Goal: Transaction & Acquisition: Download file/media

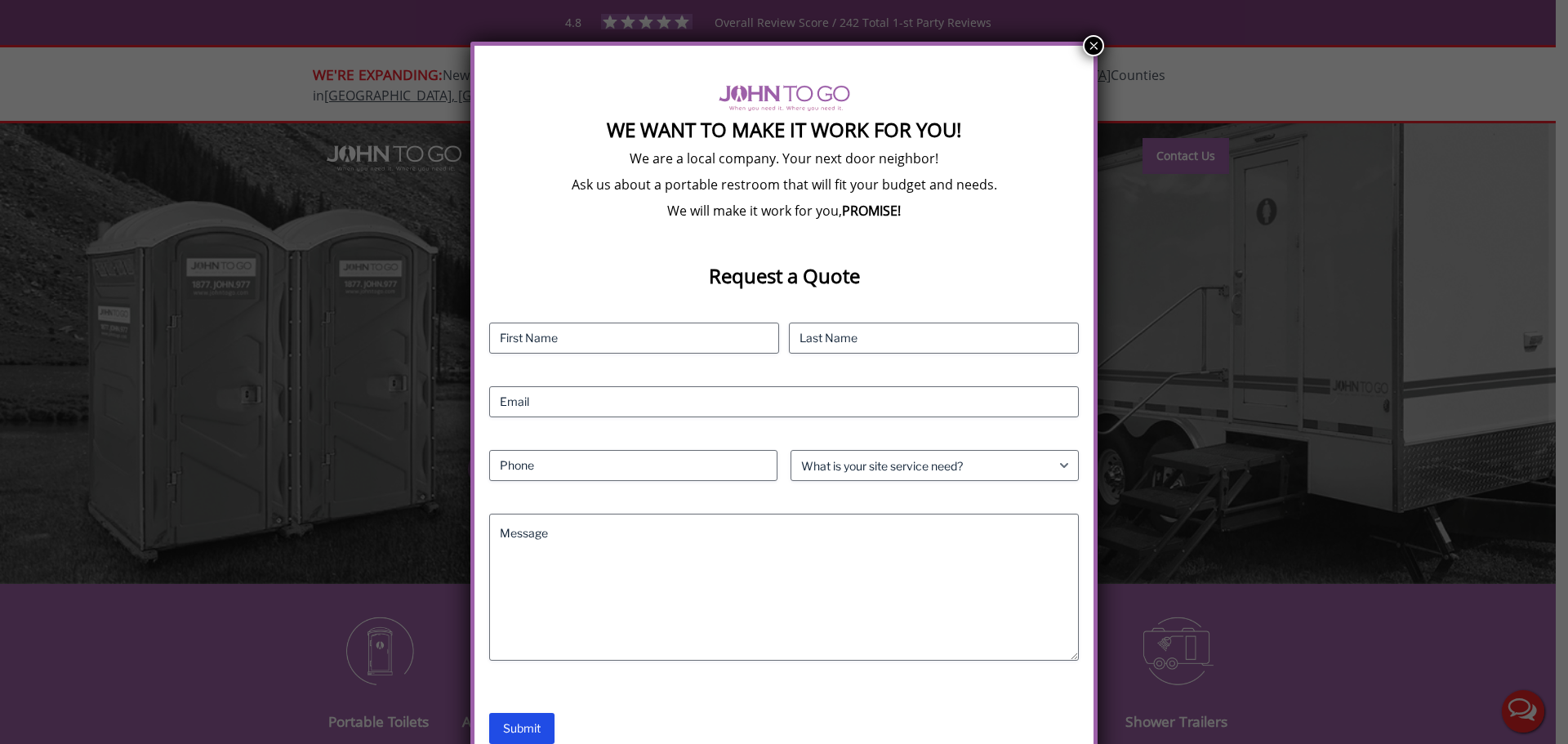
click at [1086, 50] on button "×" at bounding box center [1093, 45] width 21 height 21
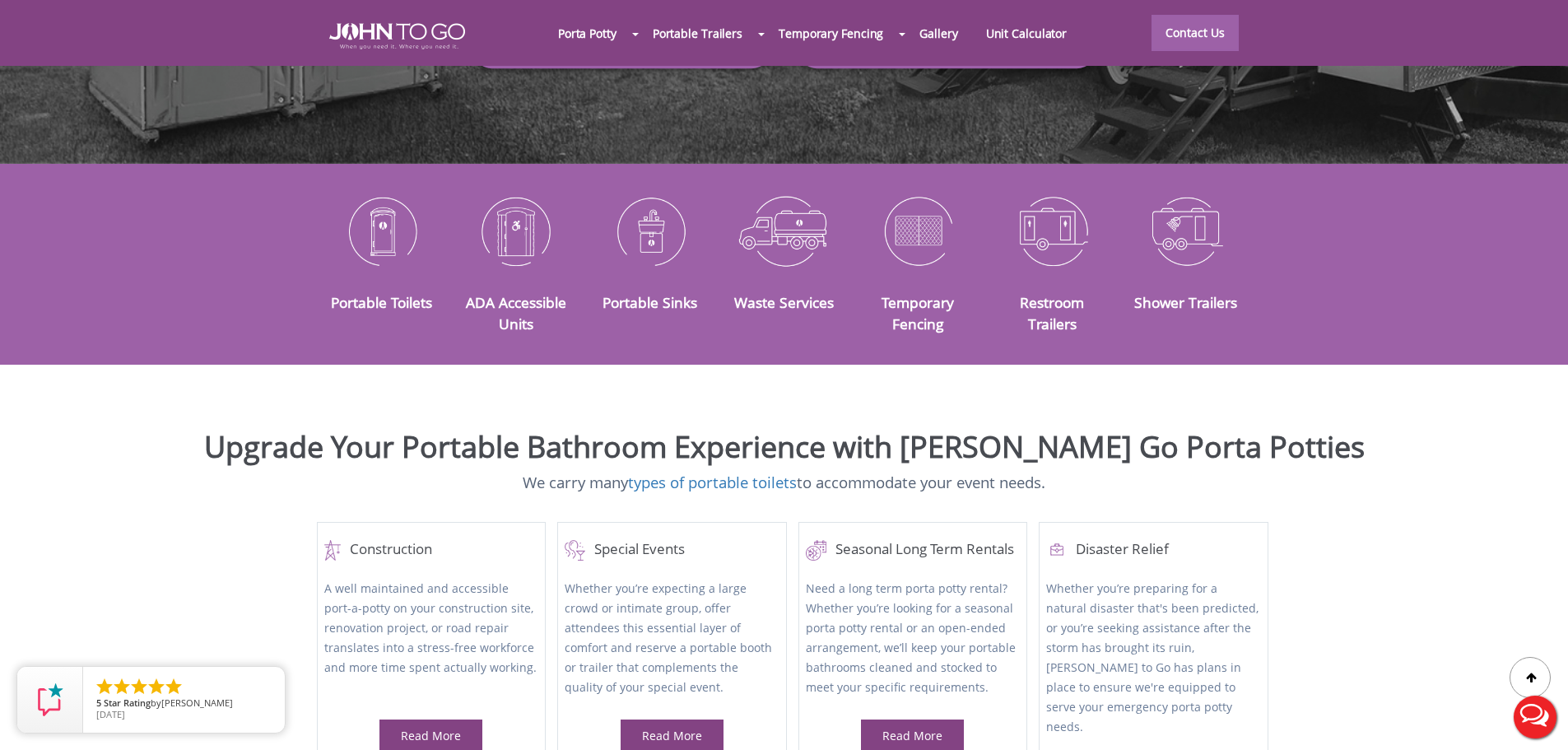
scroll to position [412, 0]
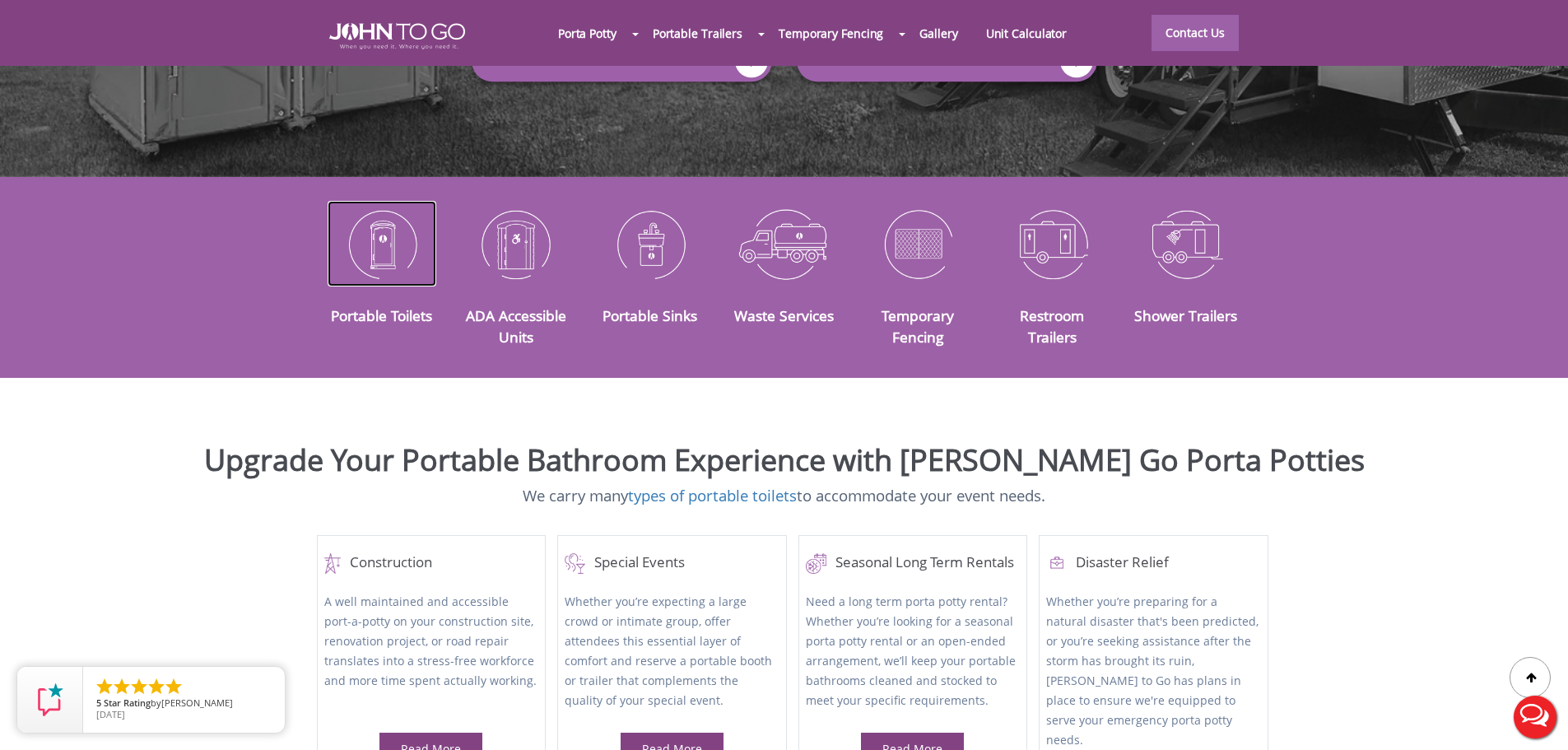
click at [379, 237] on img at bounding box center [382, 243] width 110 height 85
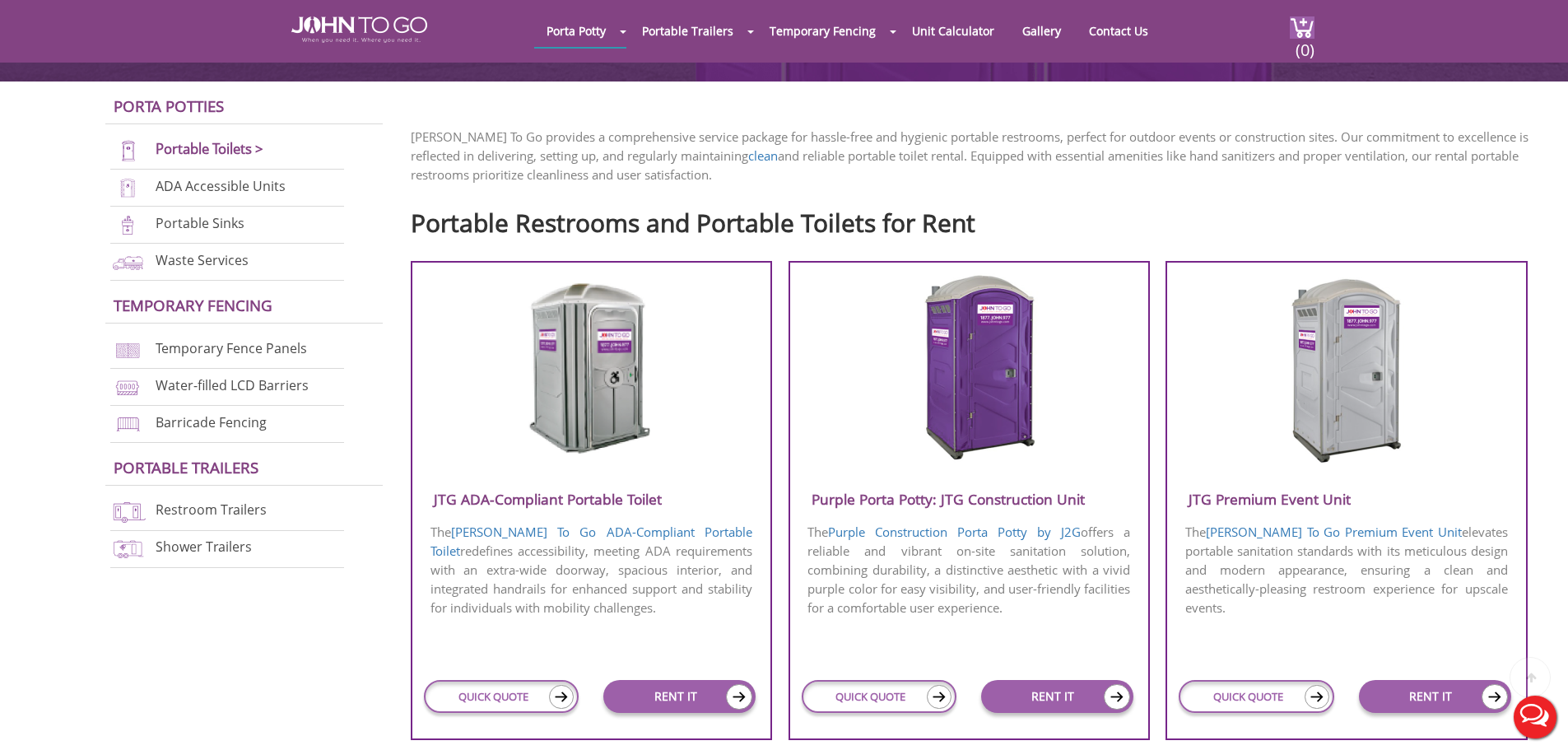
scroll to position [494, 0]
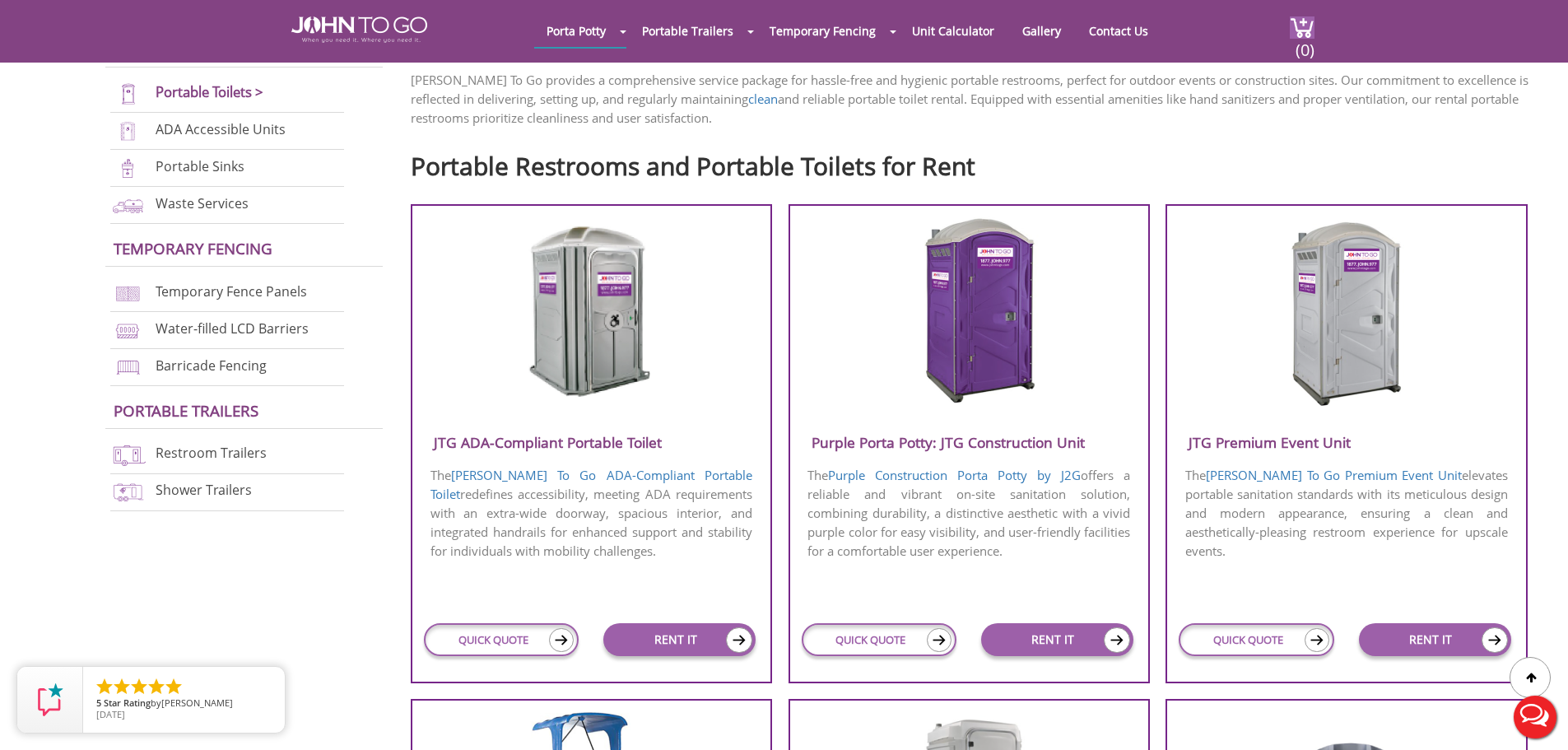
click at [1397, 344] on img at bounding box center [1346, 311] width 157 height 190
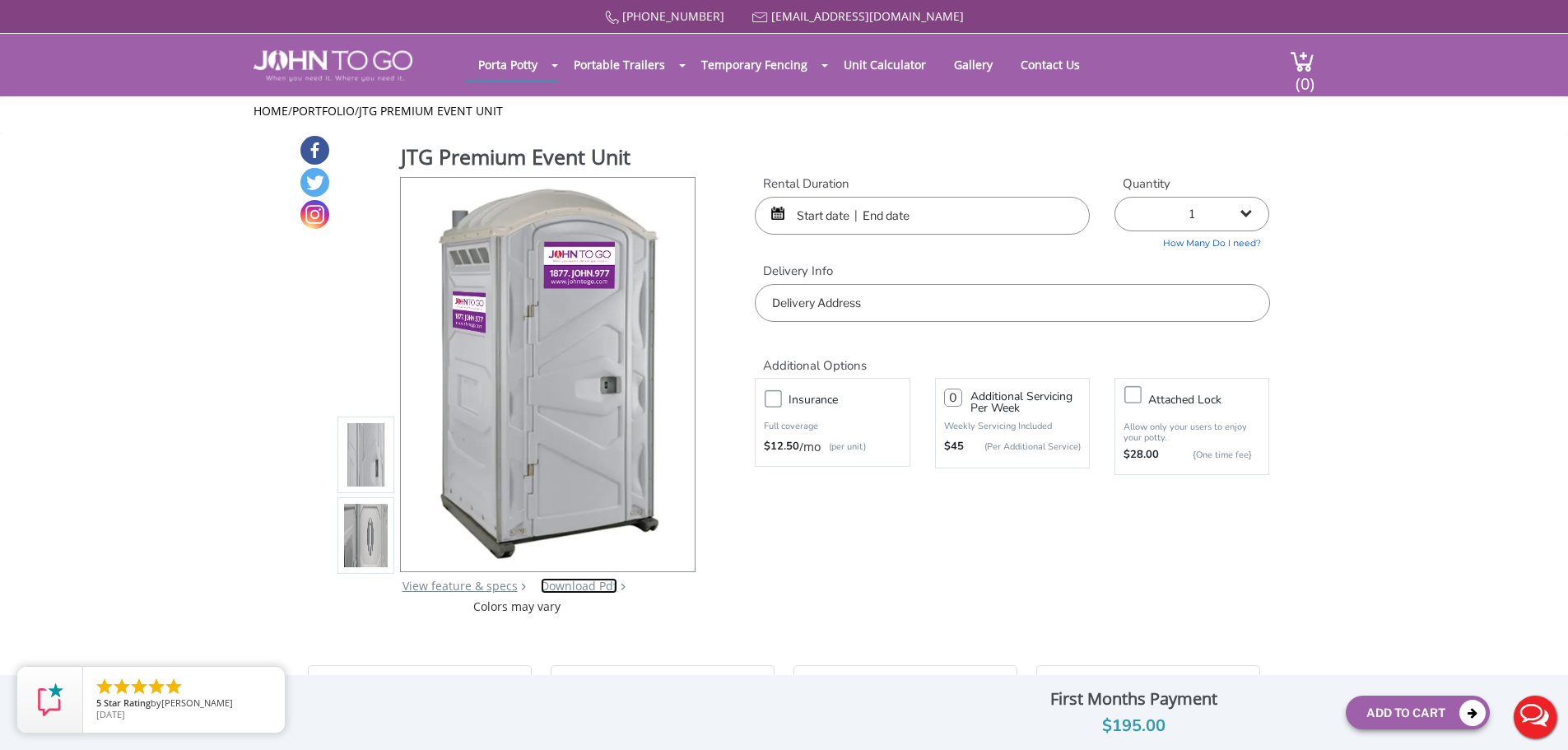
click at [601, 587] on link "Download Pdf" at bounding box center [579, 585] width 76 height 15
